Goal: Task Accomplishment & Management: Manage account settings

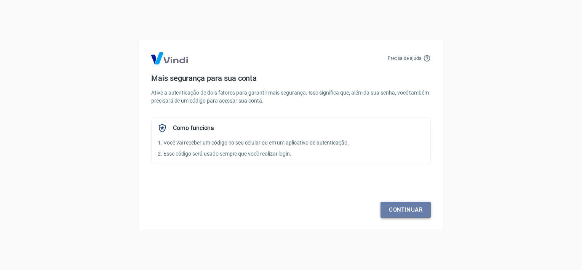
click at [398, 204] on link "Continuar" at bounding box center [406, 210] width 50 height 16
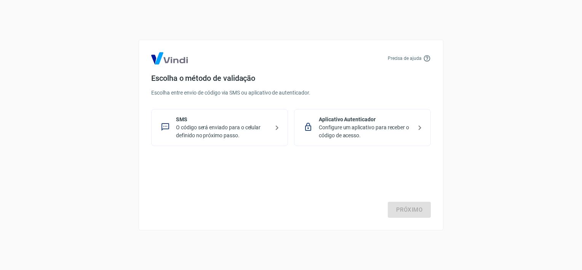
click at [255, 132] on p "O código será enviado para o celular definido no próximo passo." at bounding box center [222, 132] width 93 height 16
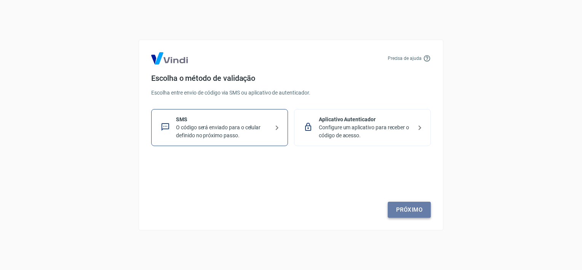
click at [413, 205] on link "Próximo" at bounding box center [409, 210] width 43 height 16
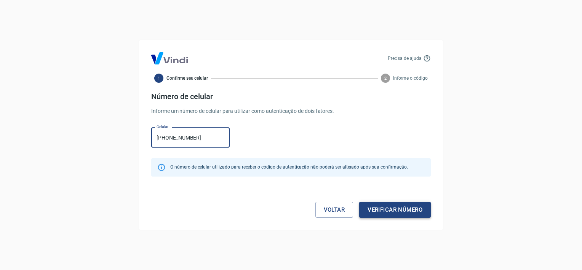
type input "[PHONE_NUMBER]"
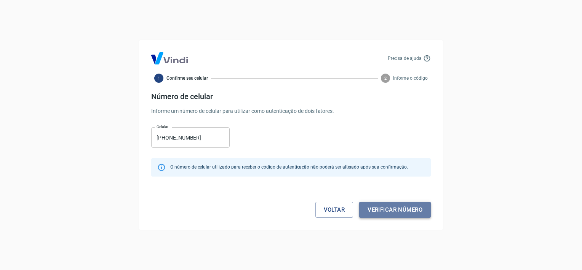
click at [394, 205] on button "Verificar número" at bounding box center [395, 210] width 72 height 16
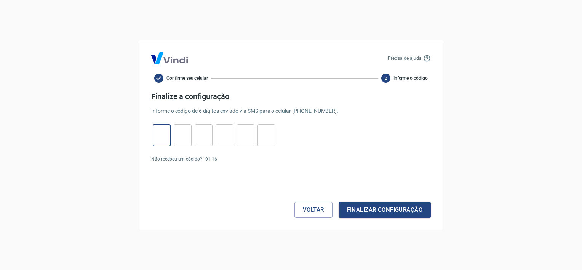
click at [157, 133] on input "tel" at bounding box center [162, 135] width 18 height 16
type input "4"
type input "7"
type input "2"
type input "5"
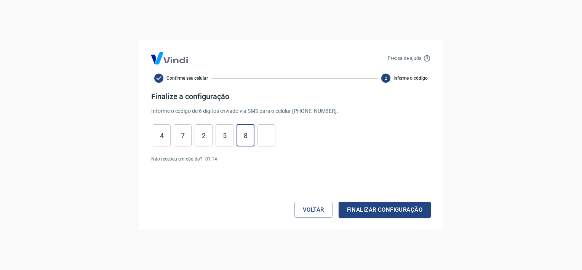
type input "8"
type input "7"
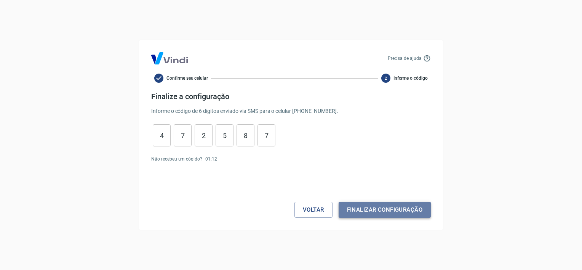
click at [371, 205] on button "Finalizar configuração" at bounding box center [385, 210] width 92 height 16
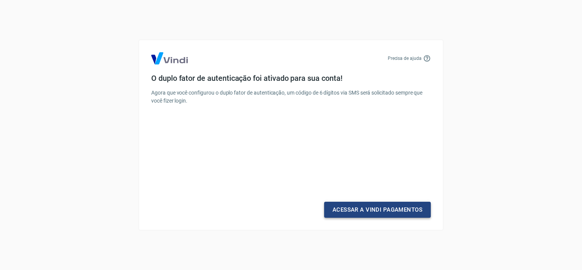
click at [371, 205] on link "Acessar a Vindi Pagamentos" at bounding box center [377, 210] width 107 height 16
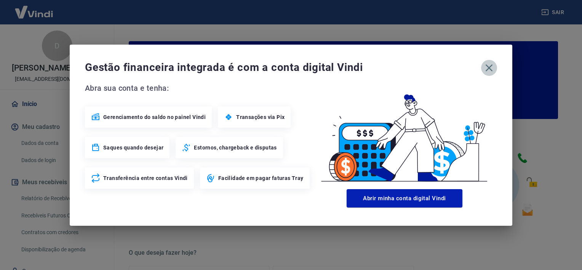
click at [483, 71] on button "button" at bounding box center [489, 68] width 16 height 16
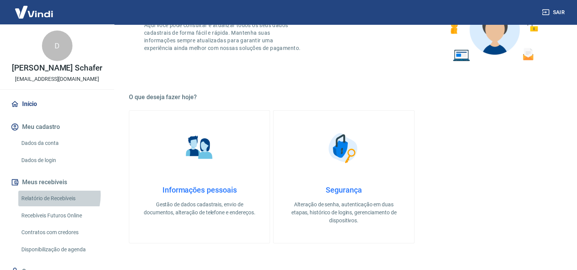
click at [47, 195] on link "Relatório de Recebíveis" at bounding box center [61, 199] width 87 height 16
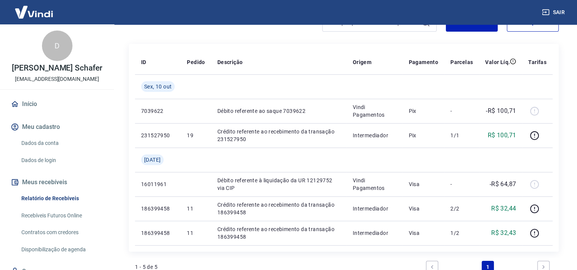
scroll to position [82, 0]
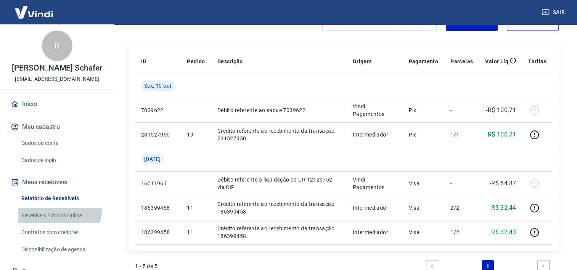
click at [58, 210] on link "Recebíveis Futuros Online" at bounding box center [61, 216] width 87 height 16
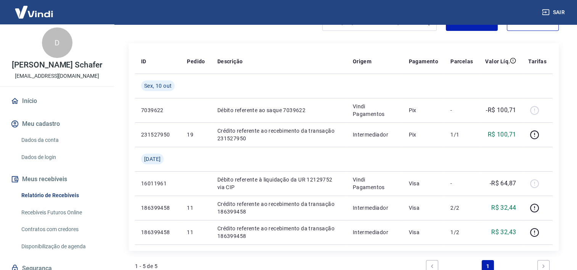
scroll to position [4, 0]
click at [30, 137] on link "Dados da conta" at bounding box center [61, 140] width 87 height 16
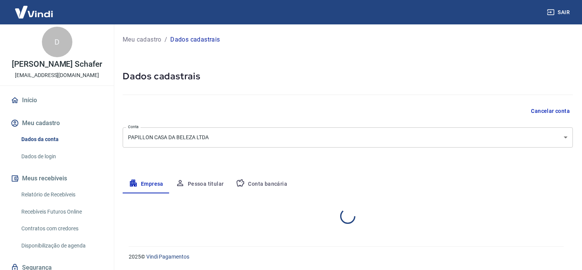
select select "SC"
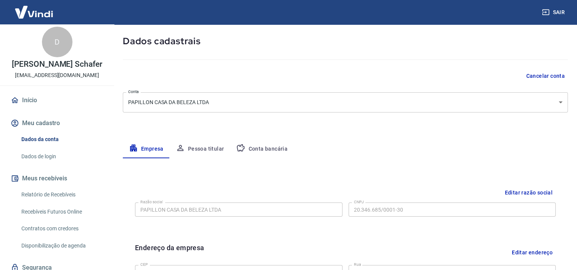
scroll to position [62, 0]
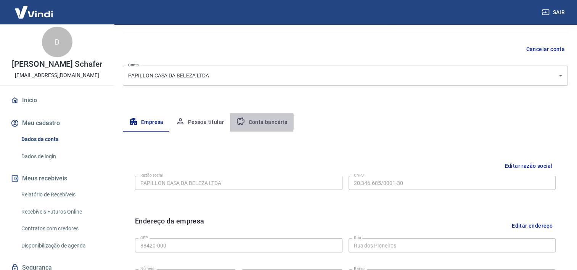
click at [259, 122] on button "Conta bancária" at bounding box center [262, 122] width 64 height 18
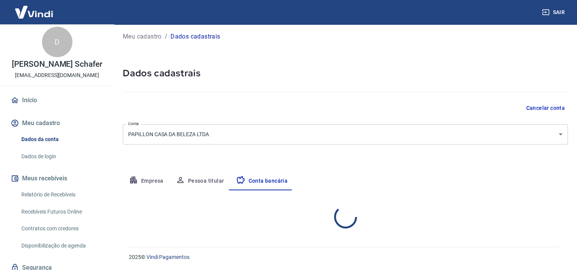
select select "1"
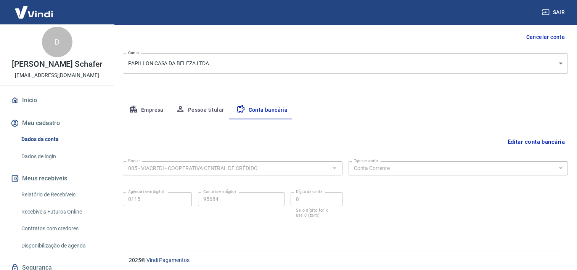
scroll to position [77, 0]
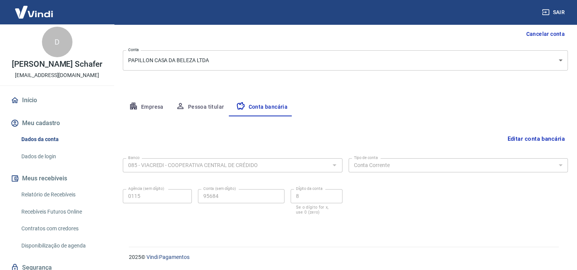
click at [39, 192] on link "Relatório de Recebíveis" at bounding box center [61, 195] width 87 height 16
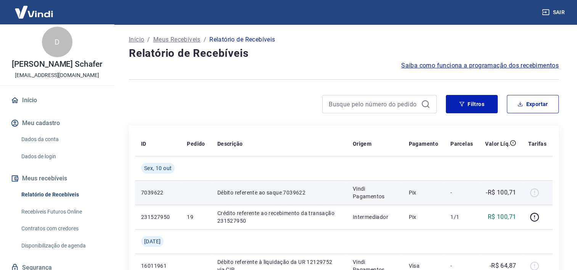
click at [534, 189] on div at bounding box center [537, 192] width 18 height 12
click at [286, 198] on td "Débito referente ao saque 7039622" at bounding box center [278, 192] width 135 height 24
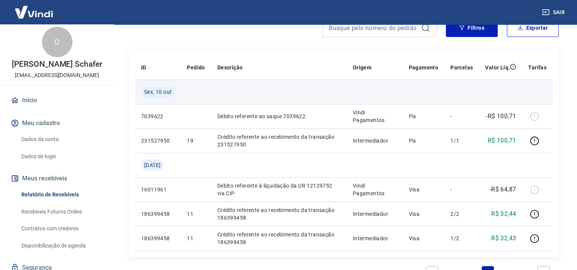
scroll to position [93, 0]
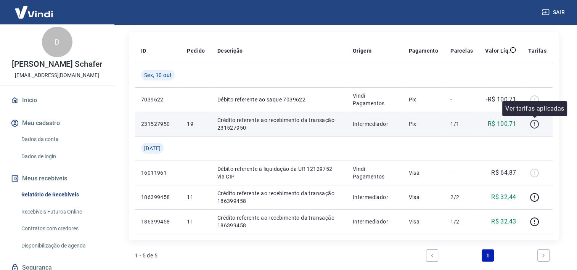
click at [537, 122] on icon "button" at bounding box center [534, 124] width 10 height 10
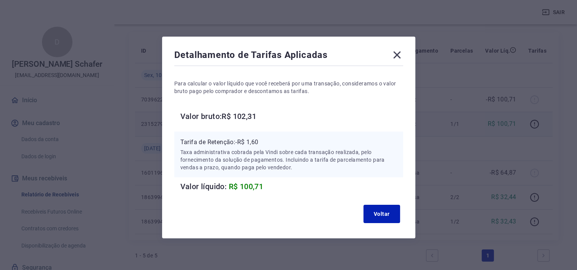
click at [394, 56] on icon at bounding box center [397, 55] width 12 height 12
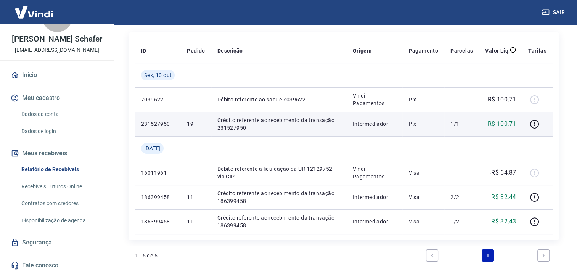
scroll to position [32, 0]
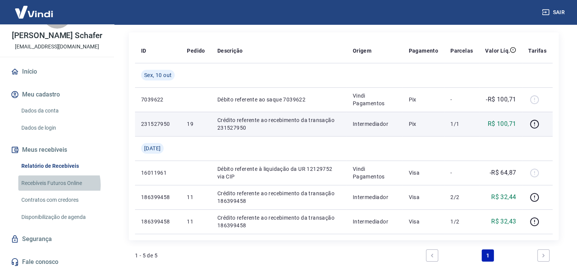
click at [53, 184] on link "Recebíveis Futuros Online" at bounding box center [61, 183] width 87 height 16
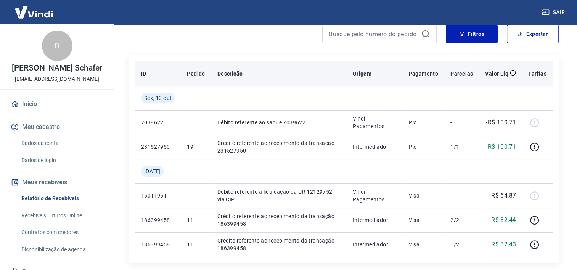
scroll to position [71, 0]
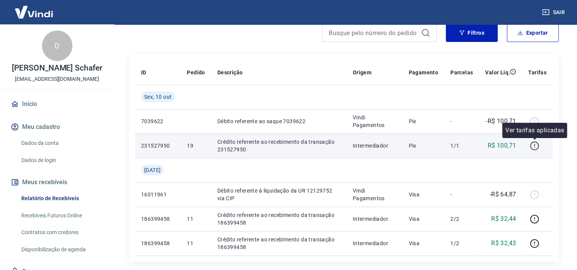
click at [536, 148] on icon "button" at bounding box center [534, 146] width 10 height 10
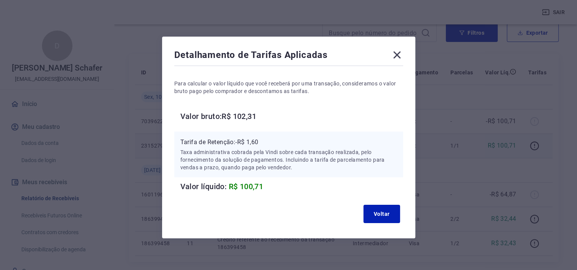
click at [396, 58] on icon at bounding box center [397, 55] width 12 height 12
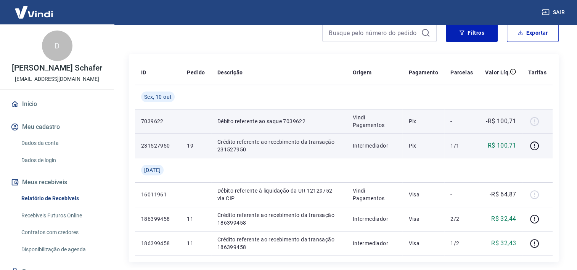
click at [532, 121] on div at bounding box center [537, 121] width 18 height 12
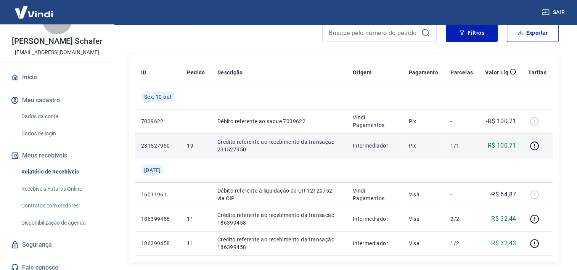
scroll to position [32, 0]
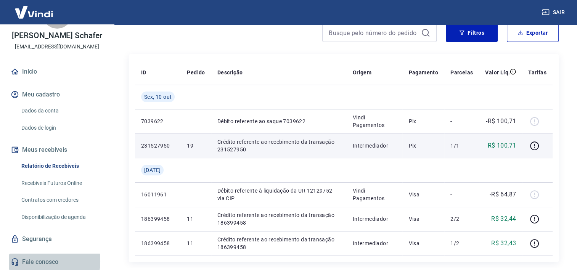
click at [41, 261] on link "Fale conosco" at bounding box center [57, 261] width 96 height 17
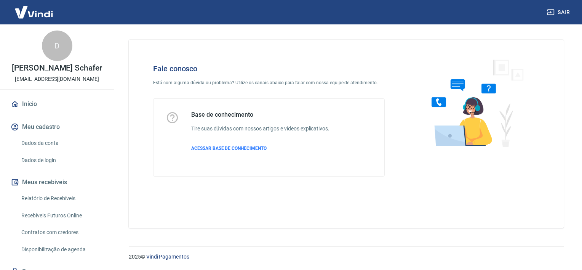
click at [277, 79] on div "Fale conosco Está com alguma dúvida ou problema? Utilize os canais abaixo para …" at bounding box center [269, 120] width 256 height 137
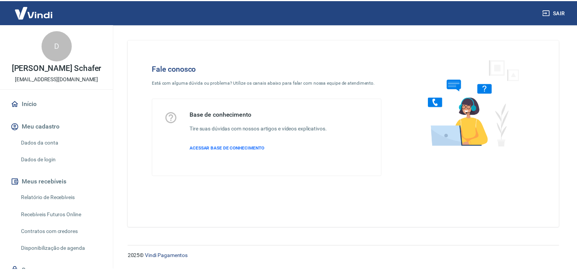
scroll to position [32, 0]
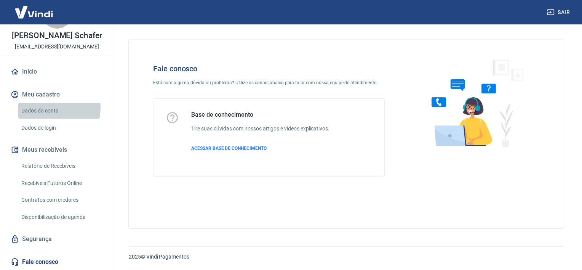
click at [50, 107] on link "Dados da conta" at bounding box center [61, 111] width 87 height 16
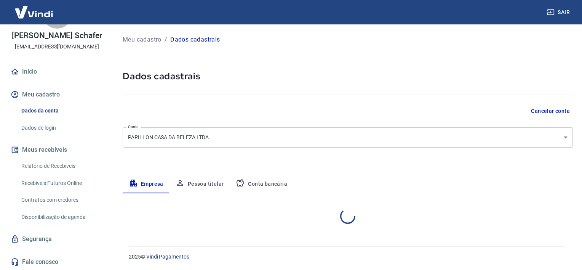
select select "SC"
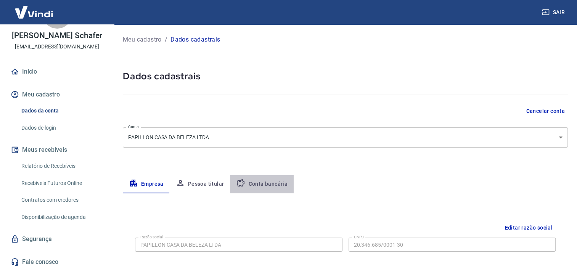
click at [279, 189] on button "Conta bancária" at bounding box center [262, 184] width 64 height 18
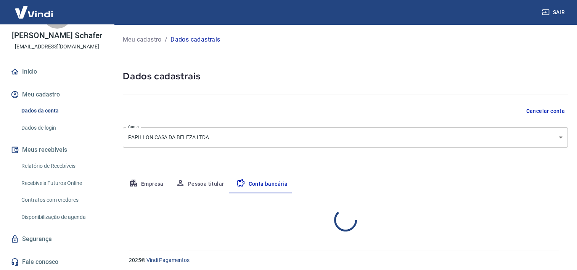
select select "1"
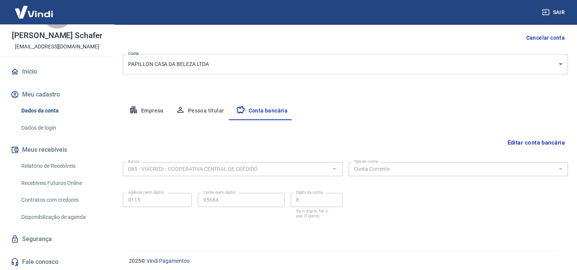
scroll to position [77, 0]
